Goal: Navigation & Orientation: Find specific page/section

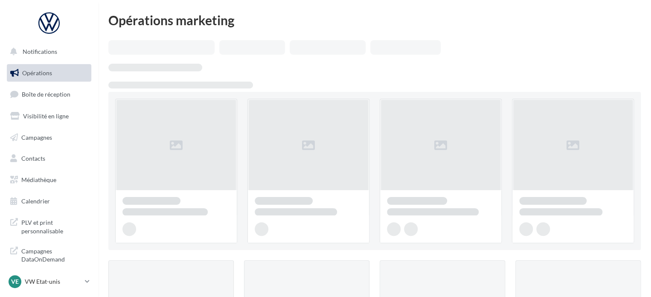
drag, startPoint x: 0, startPoint y: 0, endPoint x: 42, endPoint y: 96, distance: 104.7
click at [42, 96] on span "Boîte de réception" at bounding box center [46, 93] width 49 height 7
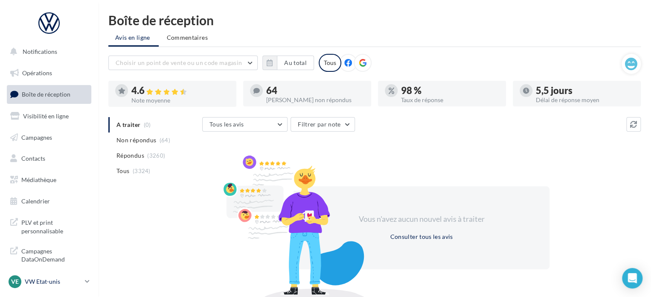
click at [67, 279] on p "VW Etat-unis" at bounding box center [53, 281] width 57 height 9
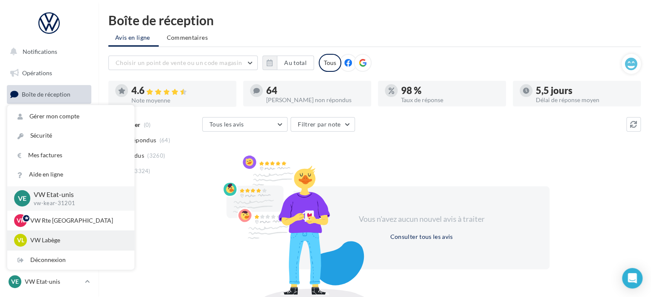
click at [56, 239] on p "VW Labège" at bounding box center [77, 240] width 94 height 9
